Goal: Understand process/instructions

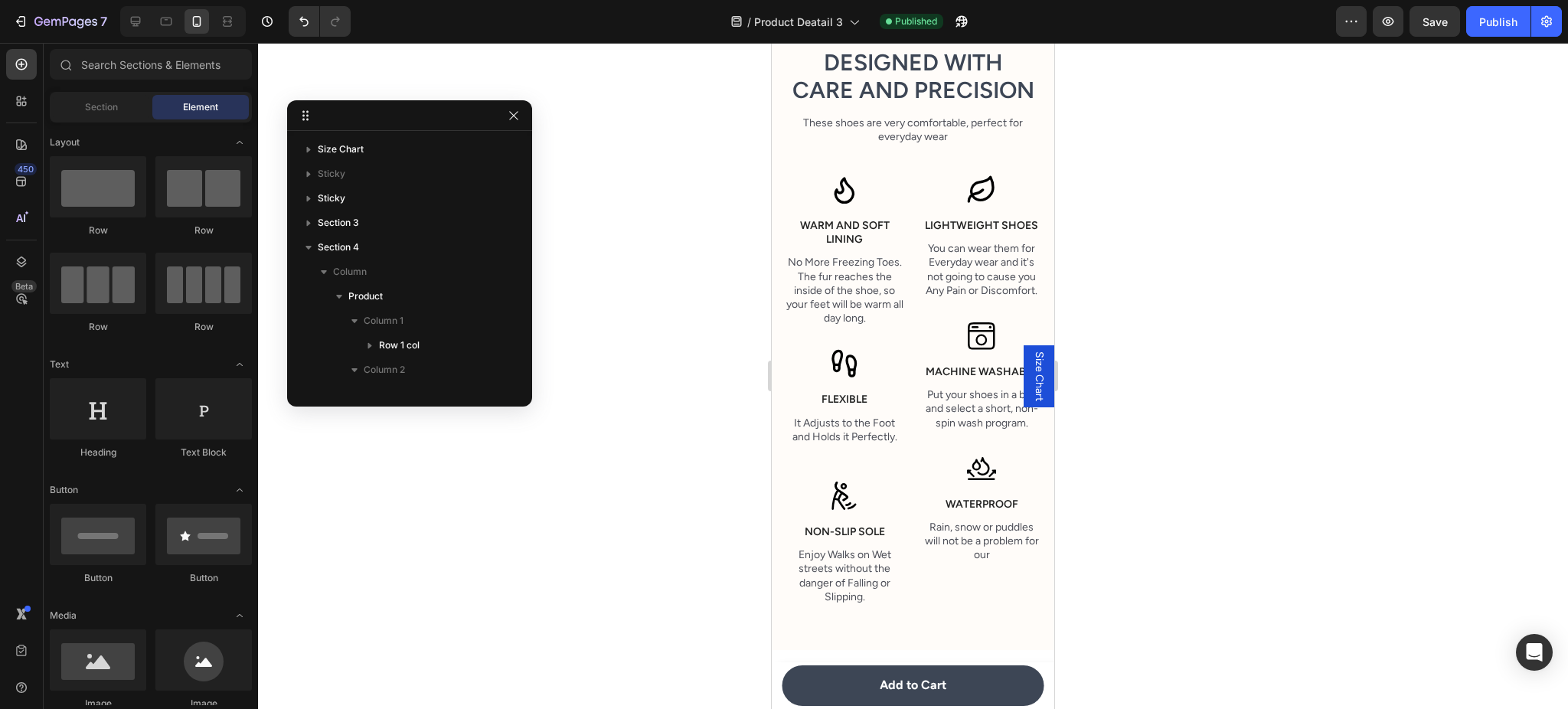
scroll to position [1147, 0]
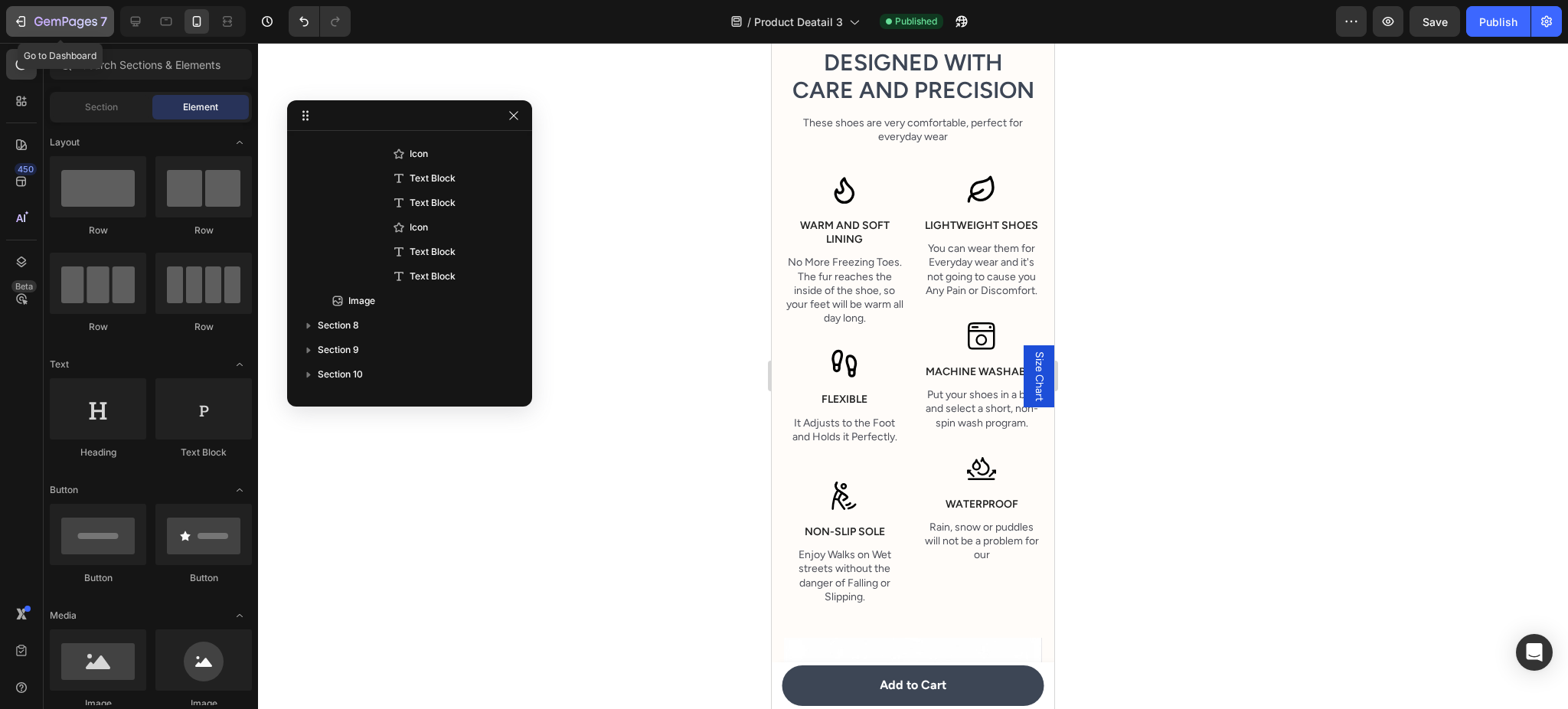
click at [86, 16] on icon "button" at bounding box center [65, 23] width 63 height 13
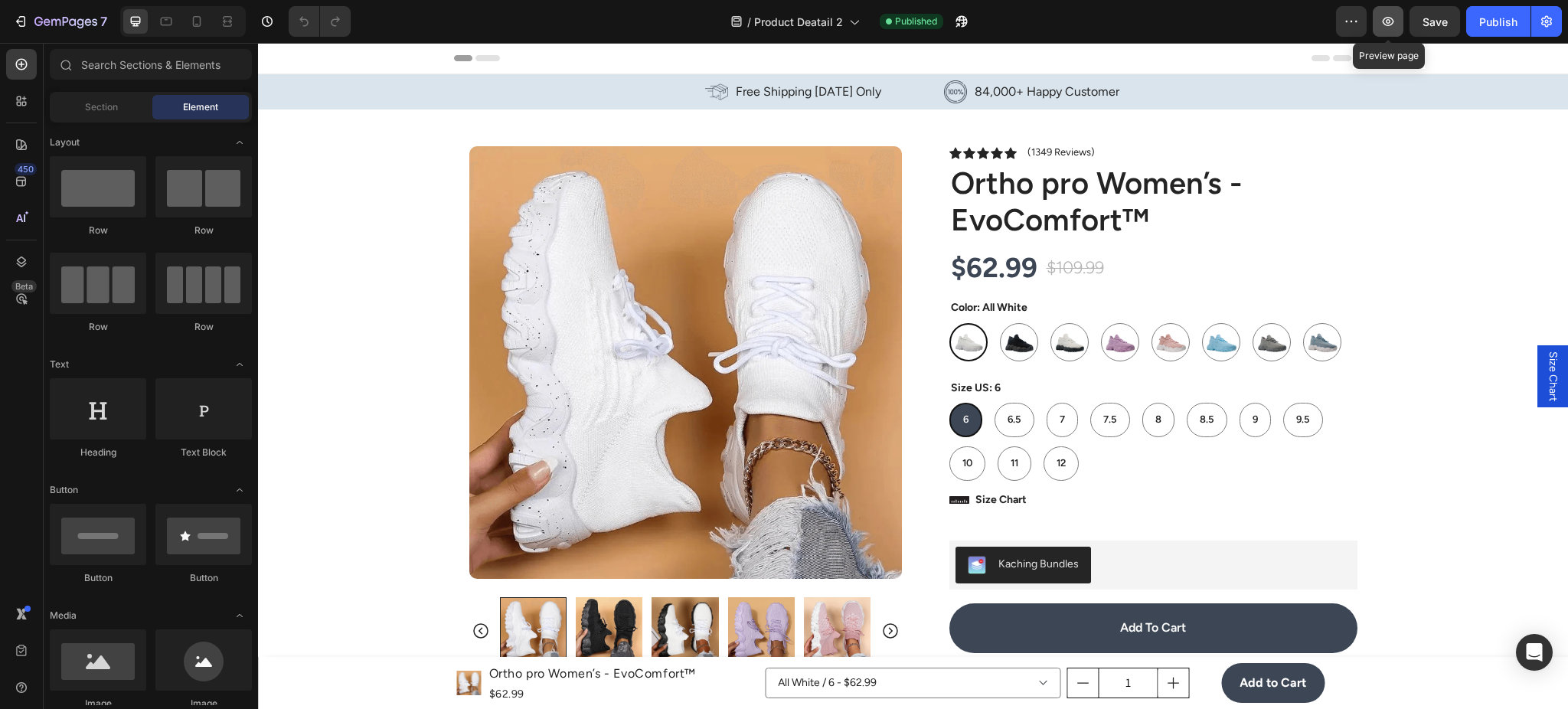
click at [1398, 25] on button "button" at bounding box center [1388, 22] width 31 height 31
drag, startPoint x: 199, startPoint y: 22, endPoint x: 213, endPoint y: 25, distance: 14.3
click at [199, 22] on icon at bounding box center [197, 21] width 15 height 15
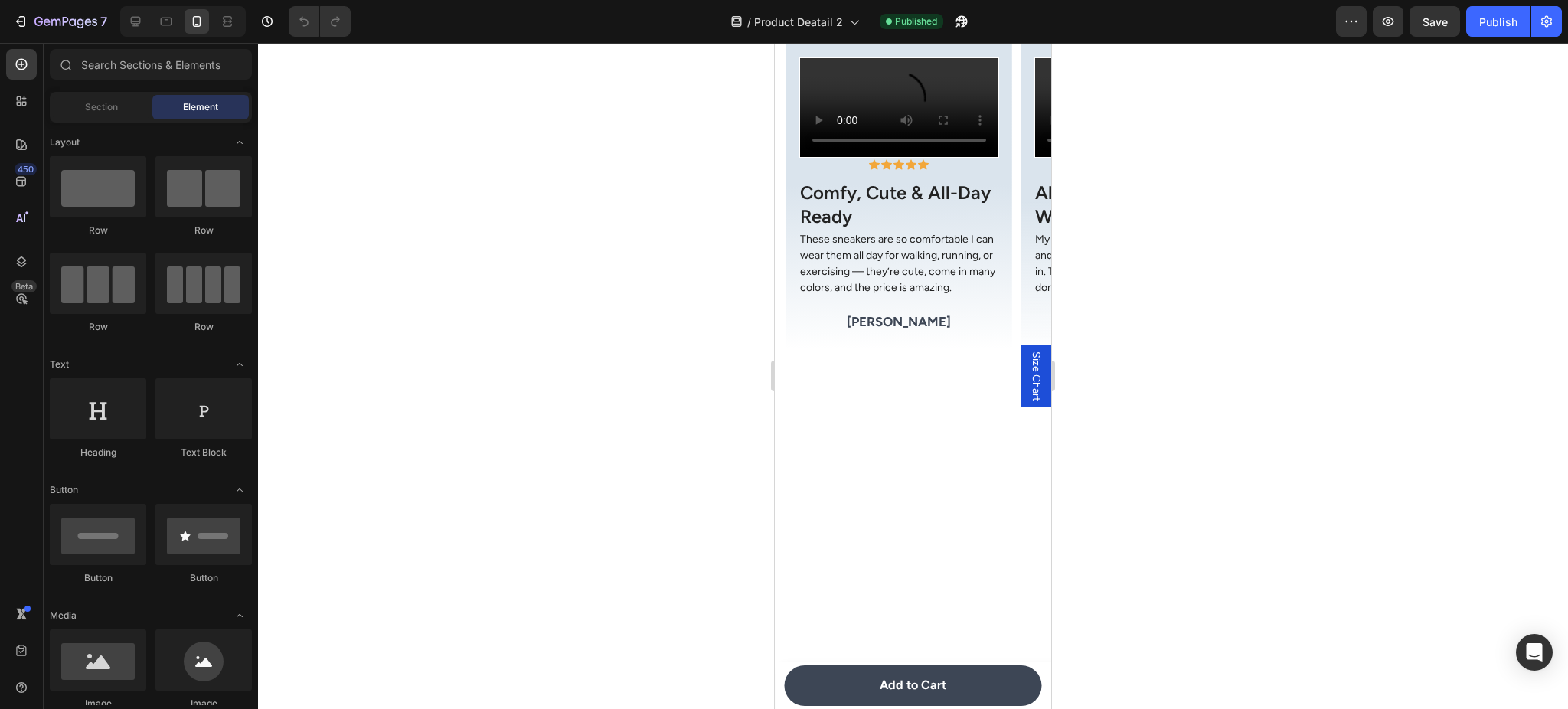
scroll to position [1905, 0]
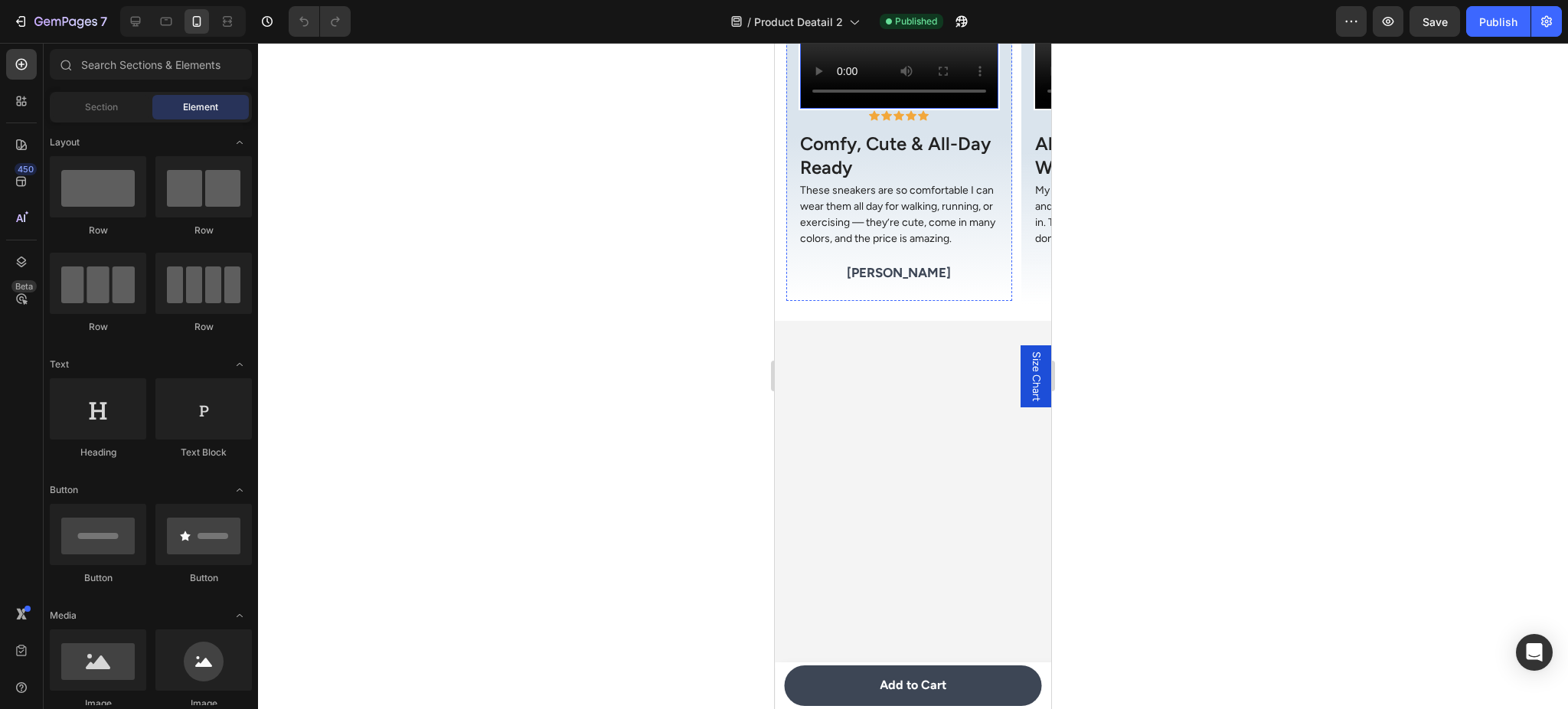
click at [896, 108] on video at bounding box center [899, 58] width 198 height 99
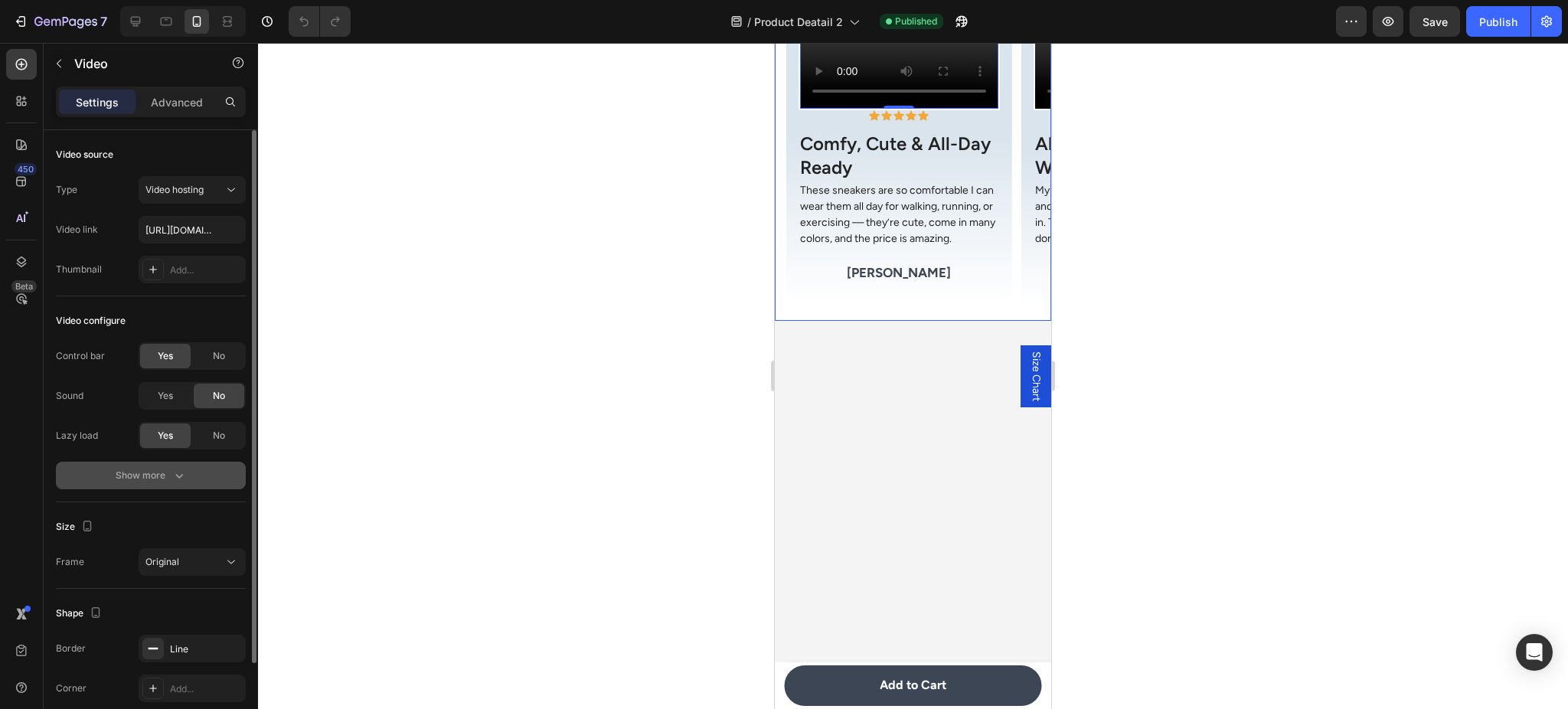
click at [191, 463] on button "Show more" at bounding box center [150, 475] width 189 height 27
